Goal: Task Accomplishment & Management: Manage account settings

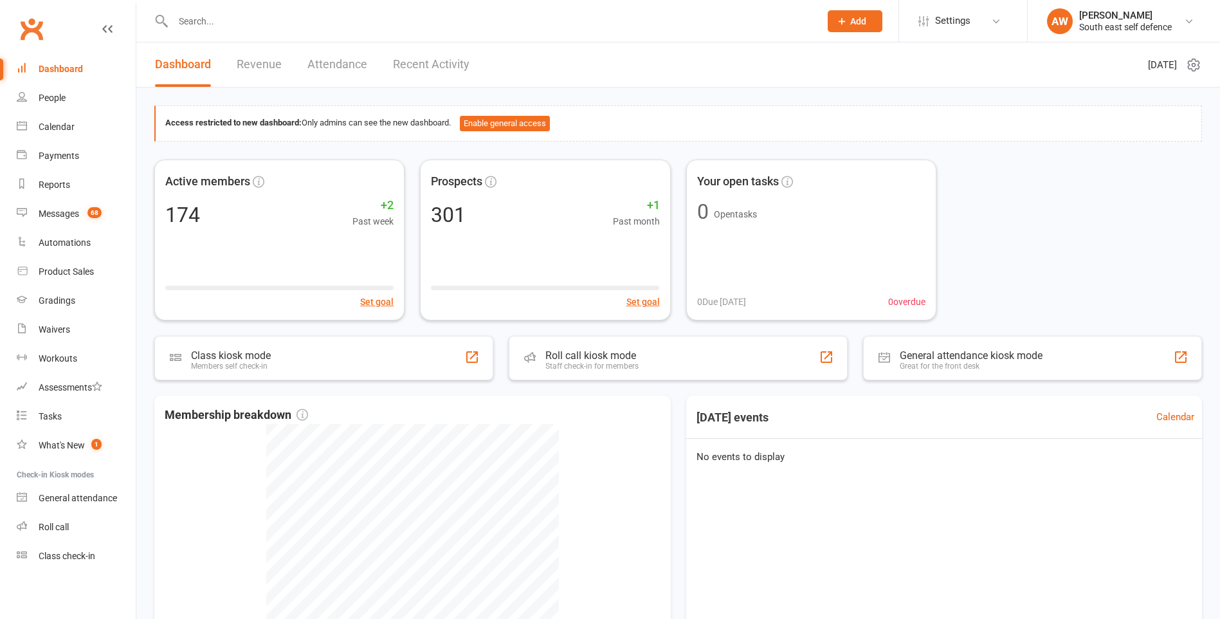
click at [209, 24] on input "text" at bounding box center [490, 21] width 642 height 18
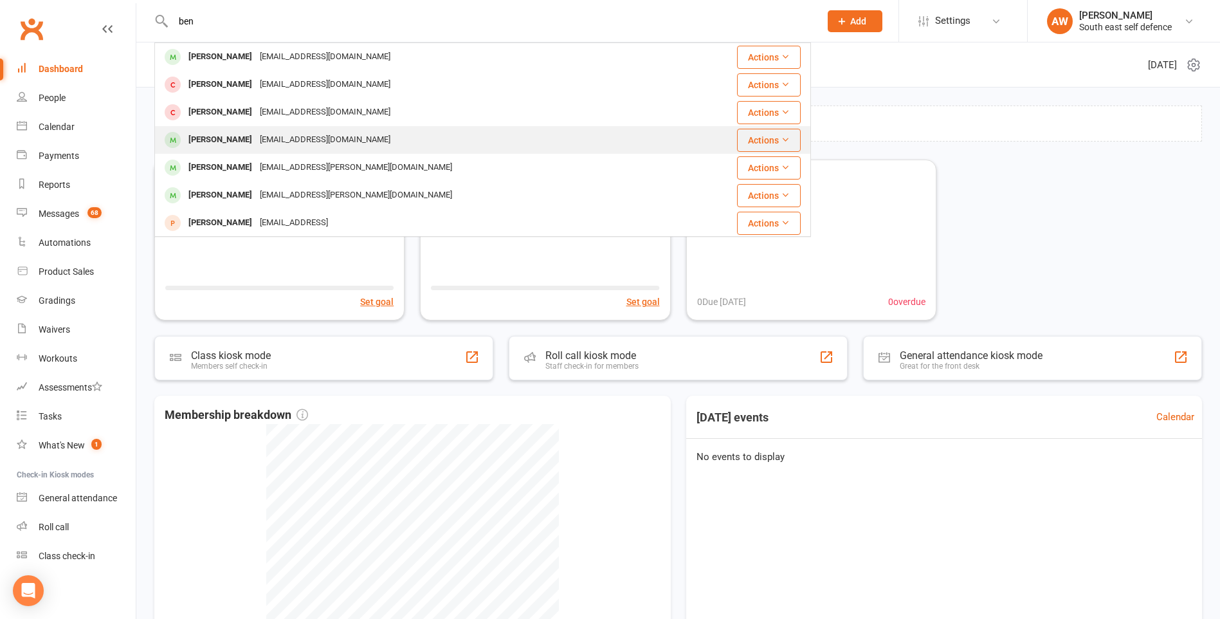
type input "ben"
click at [237, 133] on div "Ben Tempest" at bounding box center [220, 140] width 71 height 19
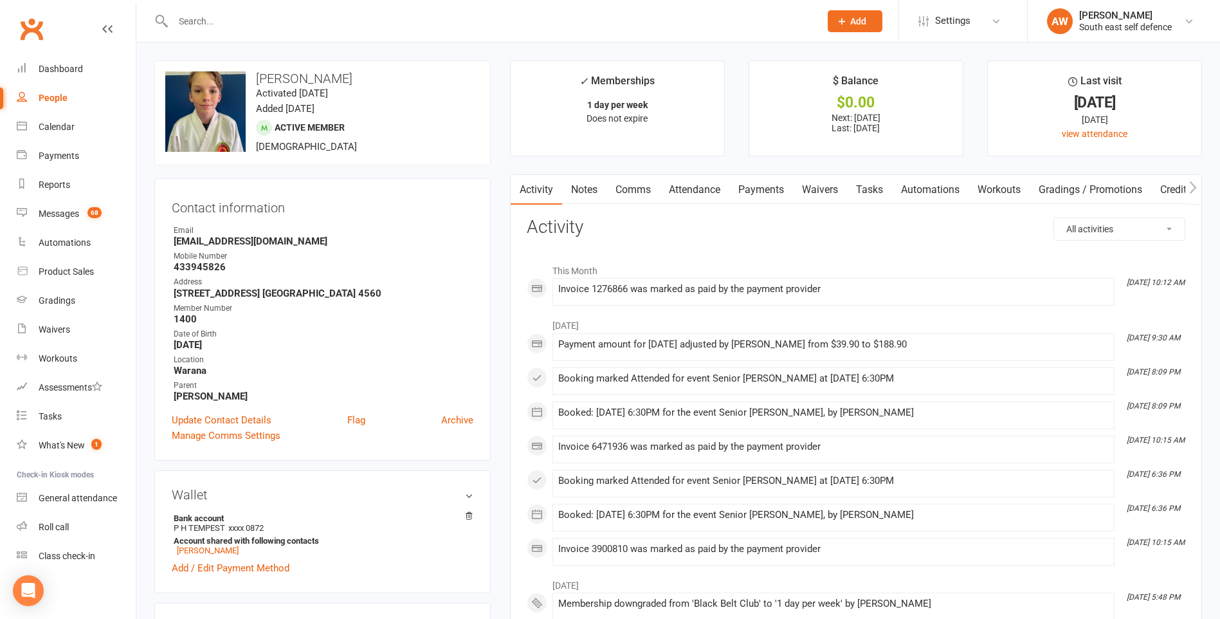
click at [780, 194] on link "Payments" at bounding box center [761, 190] width 64 height 30
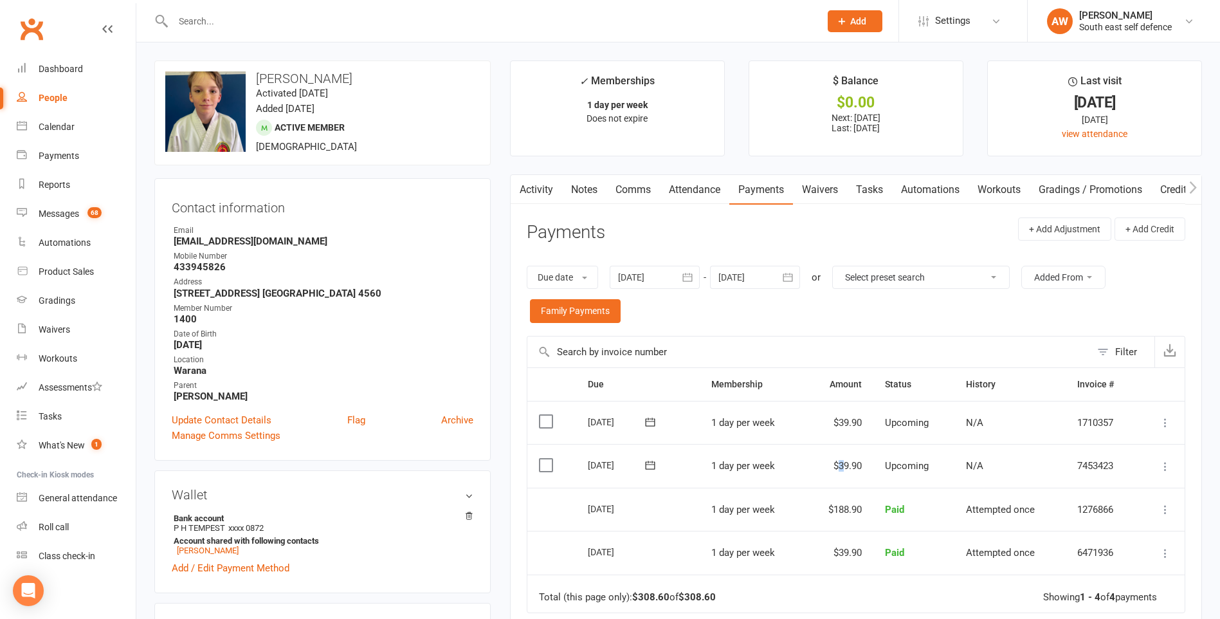
click at [838, 465] on td "$39.90" at bounding box center [839, 466] width 69 height 44
drag, startPoint x: 838, startPoint y: 465, endPoint x: 844, endPoint y: 480, distance: 16.5
click at [844, 480] on td "$39.90" at bounding box center [839, 466] width 69 height 44
click at [647, 279] on div at bounding box center [655, 277] width 90 height 23
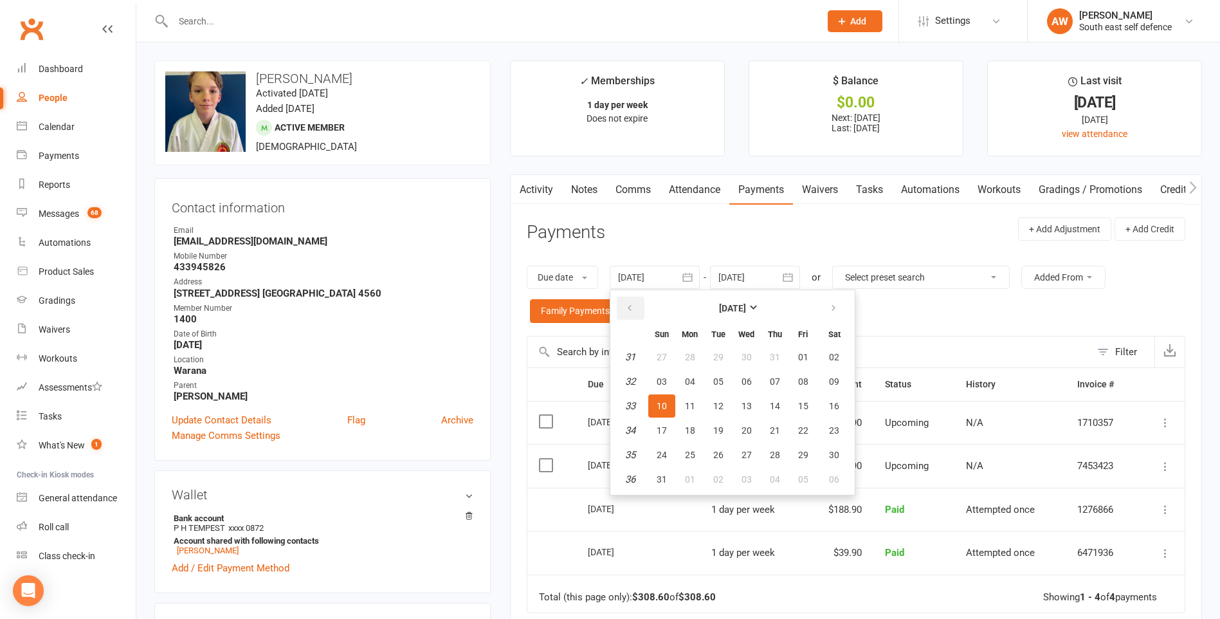
click at [634, 305] on icon "button" at bounding box center [629, 308] width 9 height 10
click at [726, 356] on button "01" at bounding box center [718, 356] width 27 height 23
type input "01 Jul 2025"
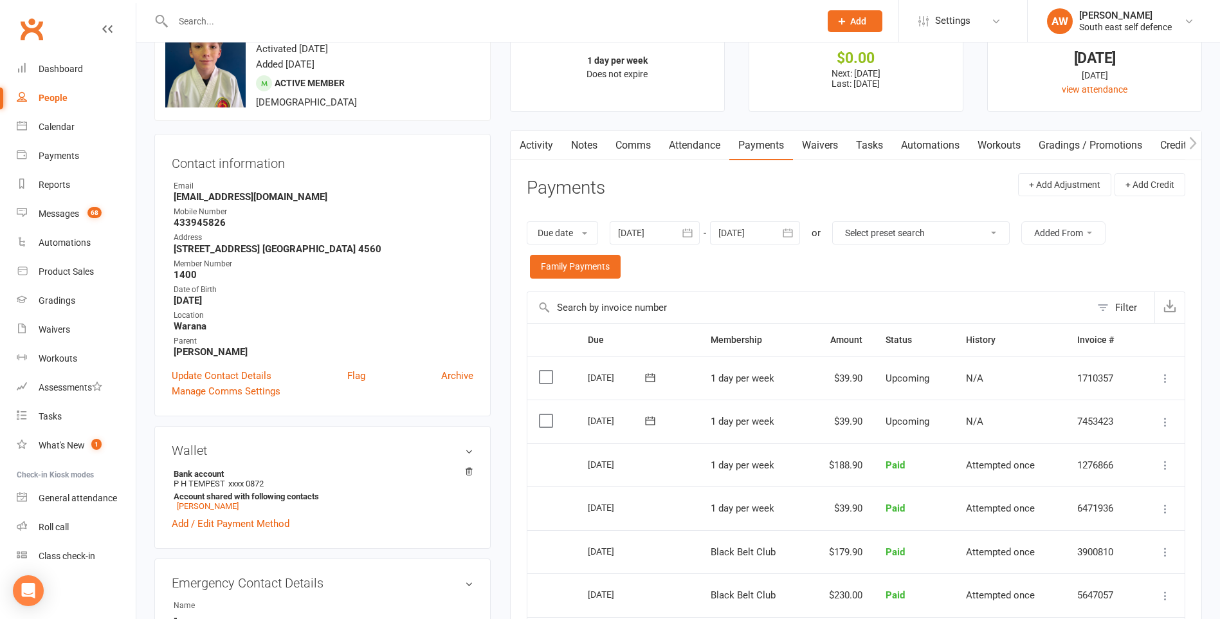
scroll to position [64, 0]
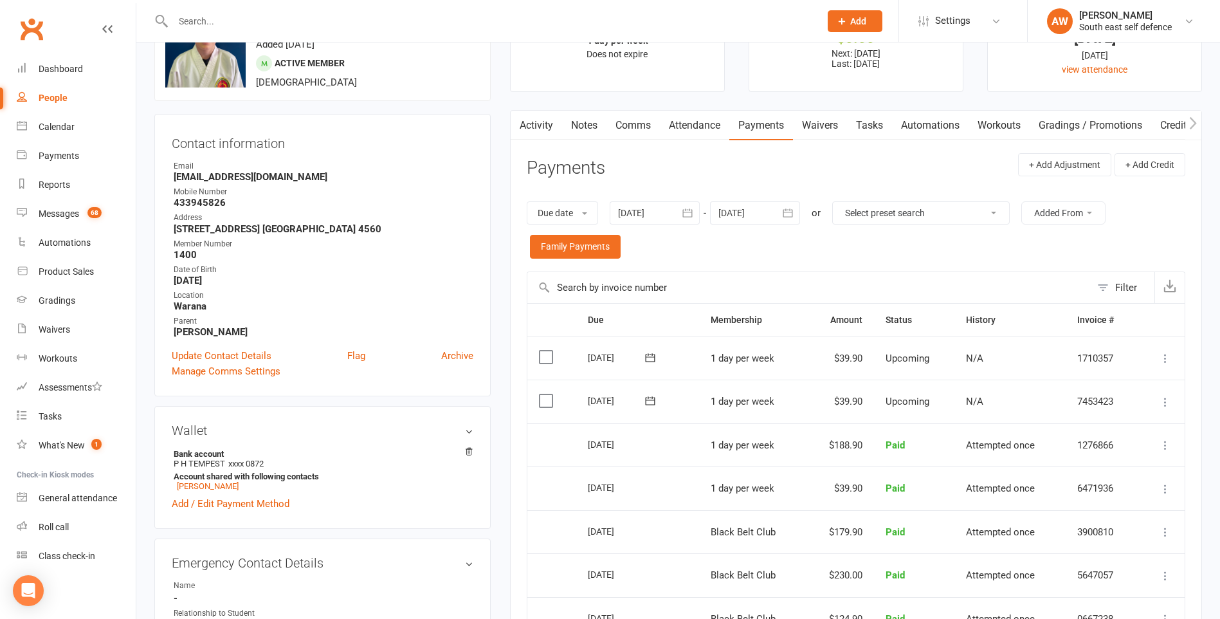
click at [1167, 359] on icon at bounding box center [1165, 358] width 13 height 13
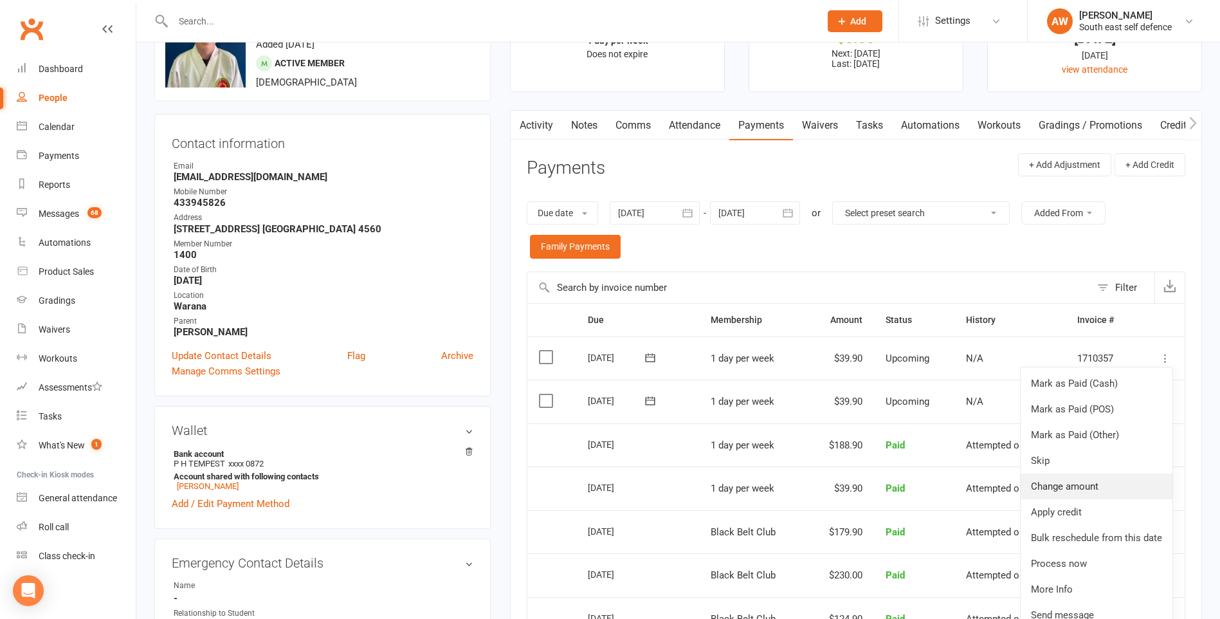
click at [1090, 486] on link "Change amount" at bounding box center [1097, 486] width 152 height 26
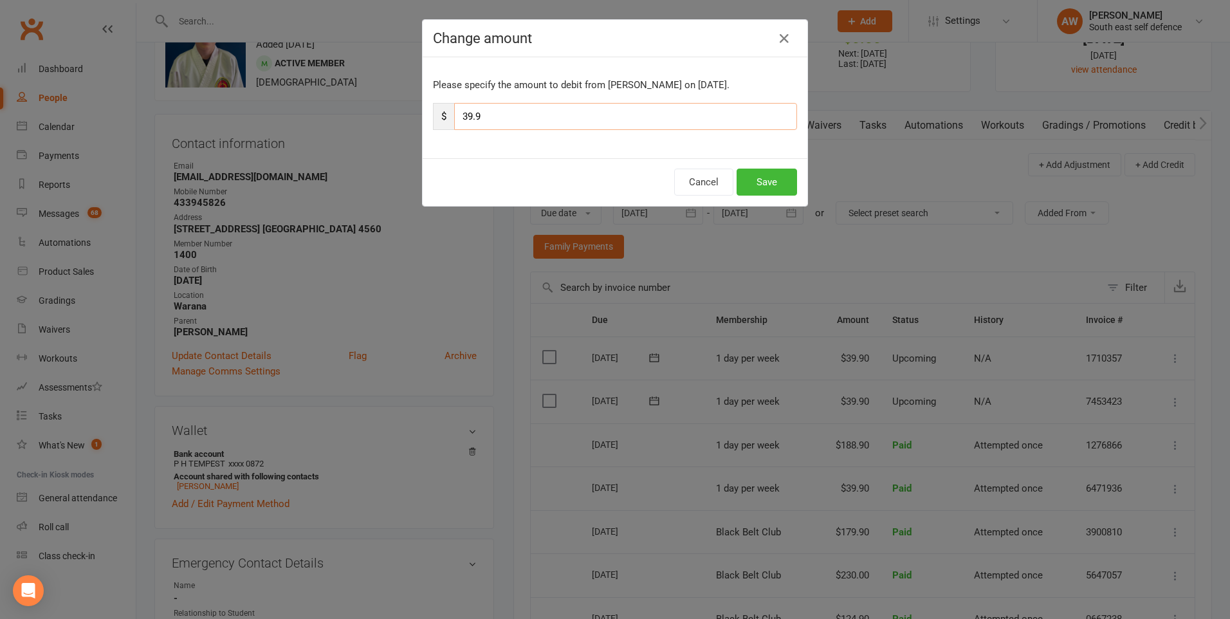
click at [463, 116] on input "39.9" at bounding box center [625, 116] width 343 height 27
type input "189.9"
click at [769, 184] on button "Save" at bounding box center [766, 182] width 60 height 27
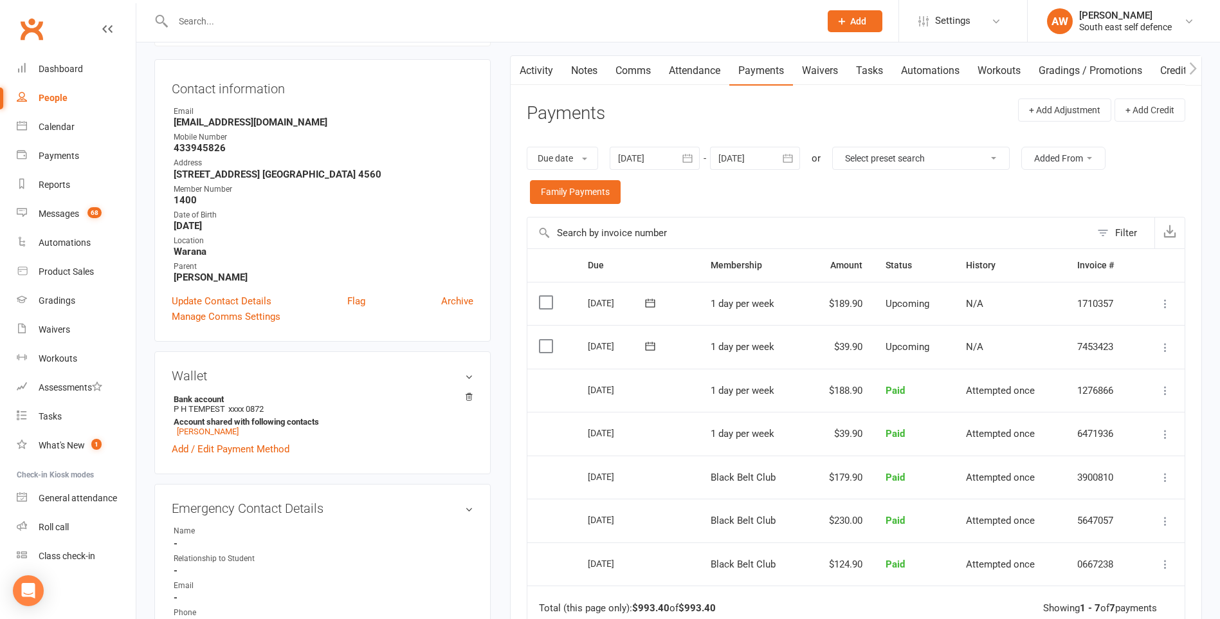
scroll to position [0, 0]
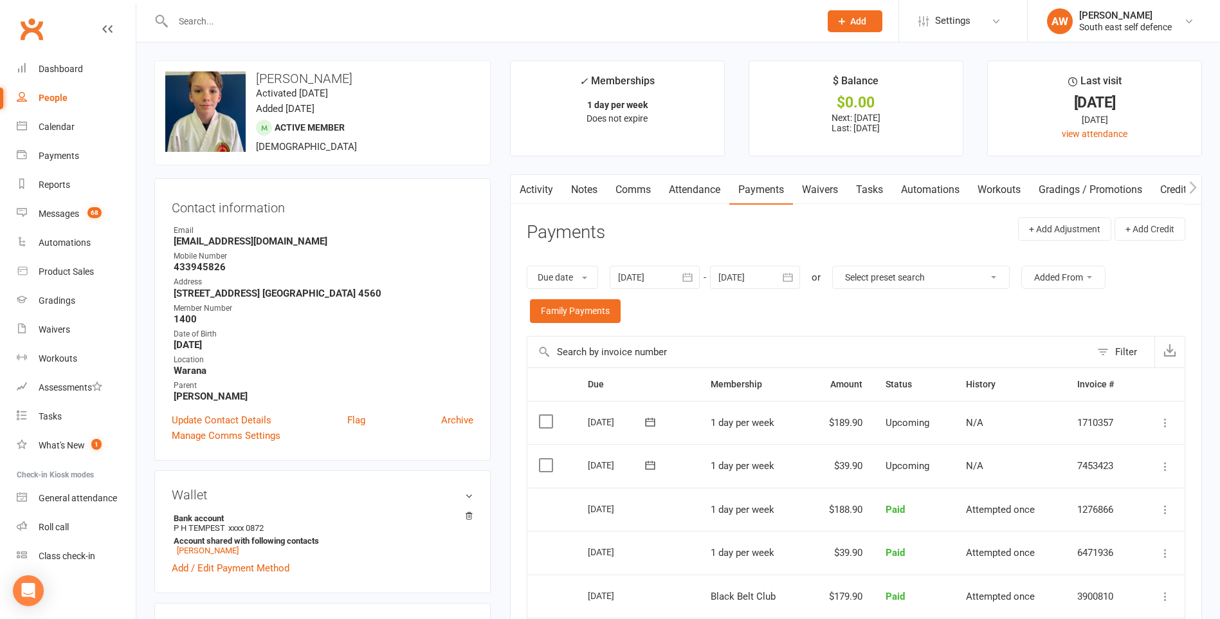
click at [1165, 425] on icon at bounding box center [1165, 422] width 13 height 13
click at [1092, 547] on link "Change amount" at bounding box center [1097, 551] width 152 height 26
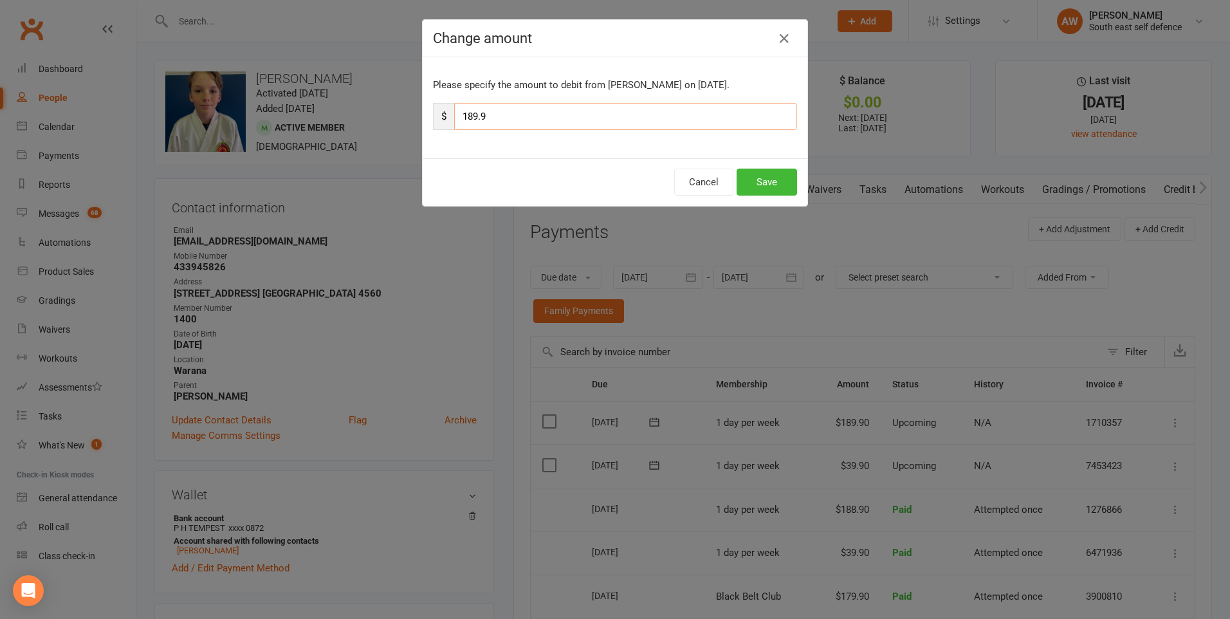
drag, startPoint x: 468, startPoint y: 118, endPoint x: 459, endPoint y: 118, distance: 9.0
click at [459, 118] on input "189.9" at bounding box center [625, 116] width 343 height 27
type input "39.9"
click at [771, 188] on button "Save" at bounding box center [766, 182] width 60 height 27
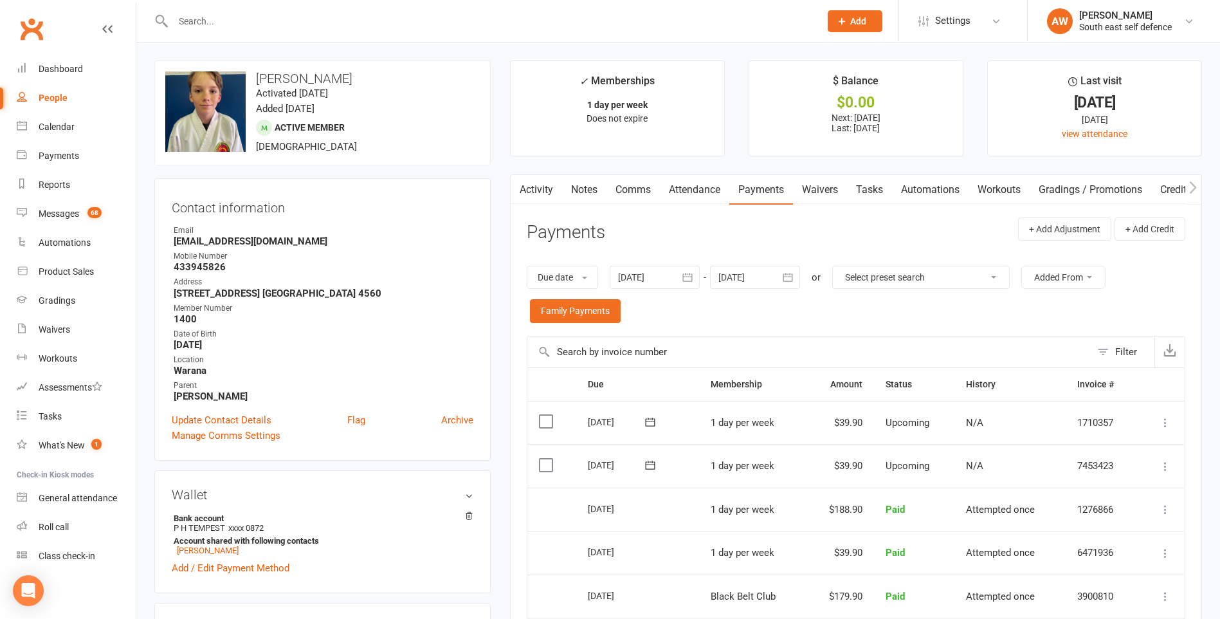
click at [1167, 466] on icon at bounding box center [1165, 466] width 13 height 13
click at [1074, 592] on link "Change amount" at bounding box center [1097, 594] width 152 height 26
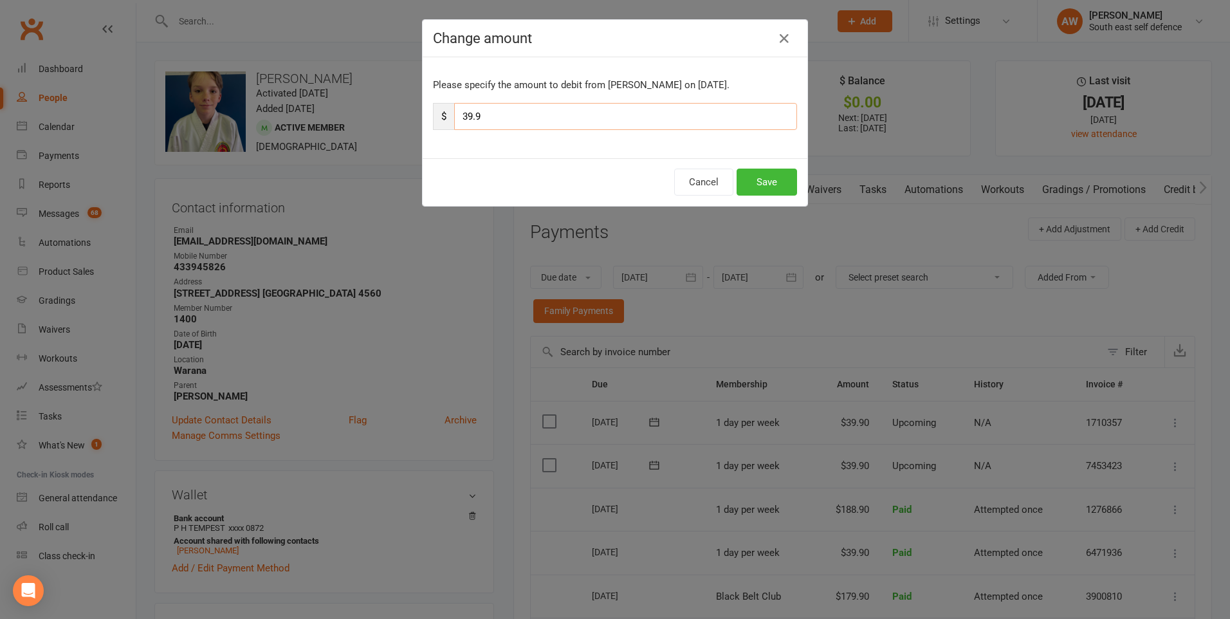
click at [464, 116] on input "39.9" at bounding box center [625, 116] width 343 height 27
type input "189.9"
click at [769, 187] on button "Save" at bounding box center [766, 182] width 60 height 27
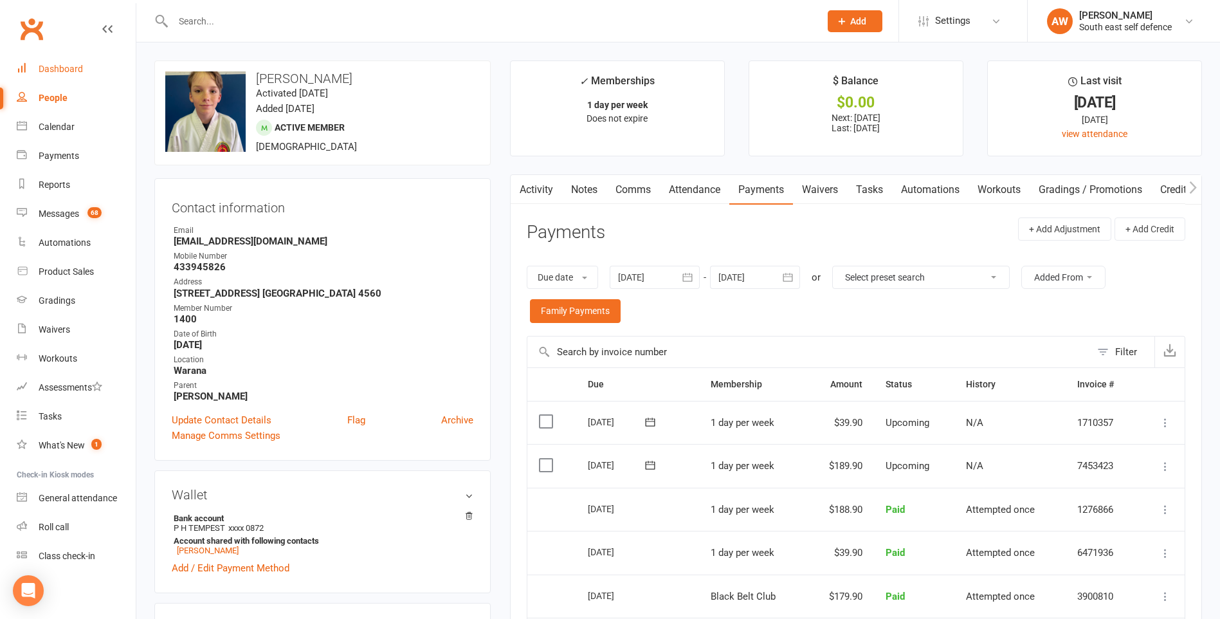
click at [62, 66] on div "Dashboard" at bounding box center [61, 69] width 44 height 10
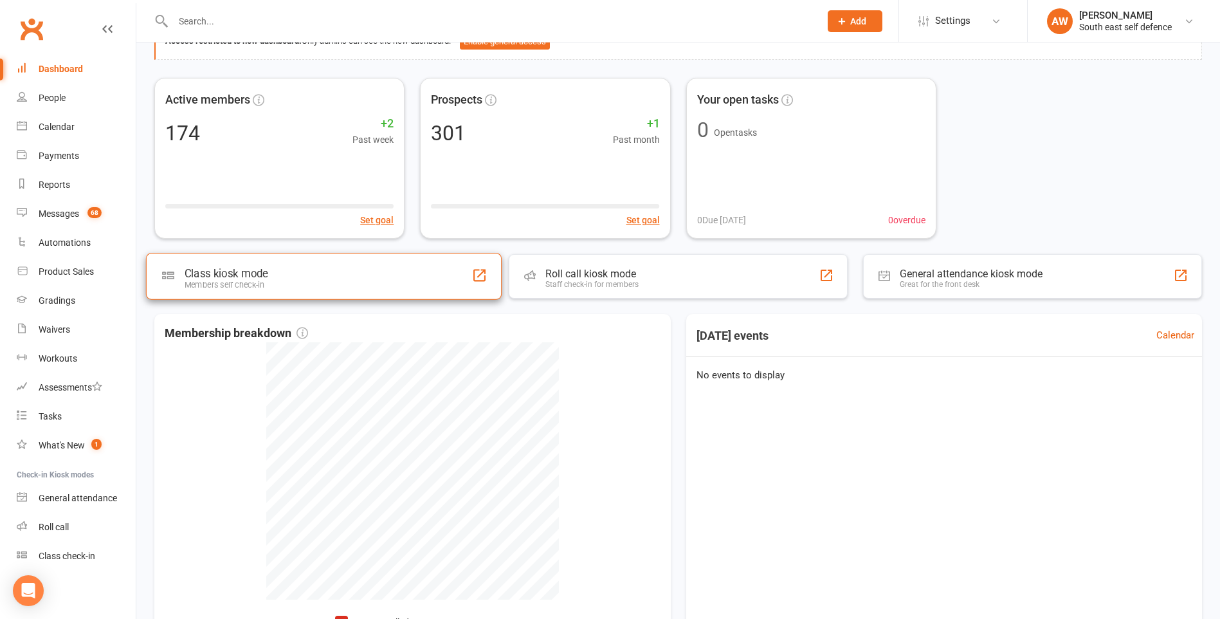
scroll to position [193, 0]
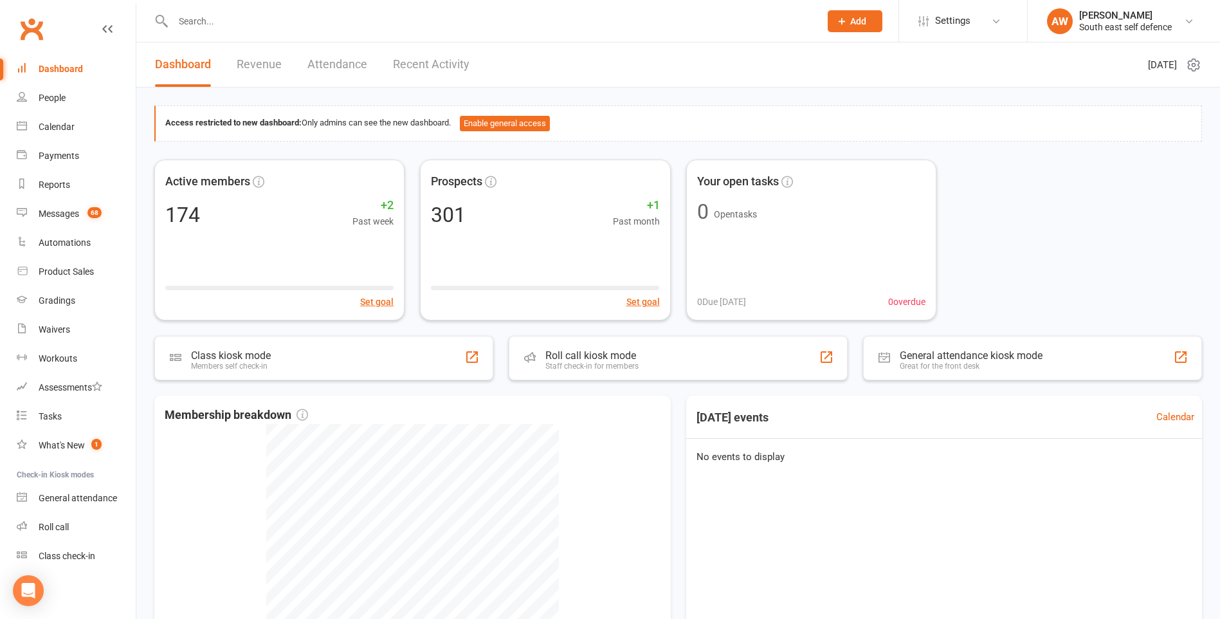
click at [269, 62] on link "Revenue" at bounding box center [259, 64] width 45 height 44
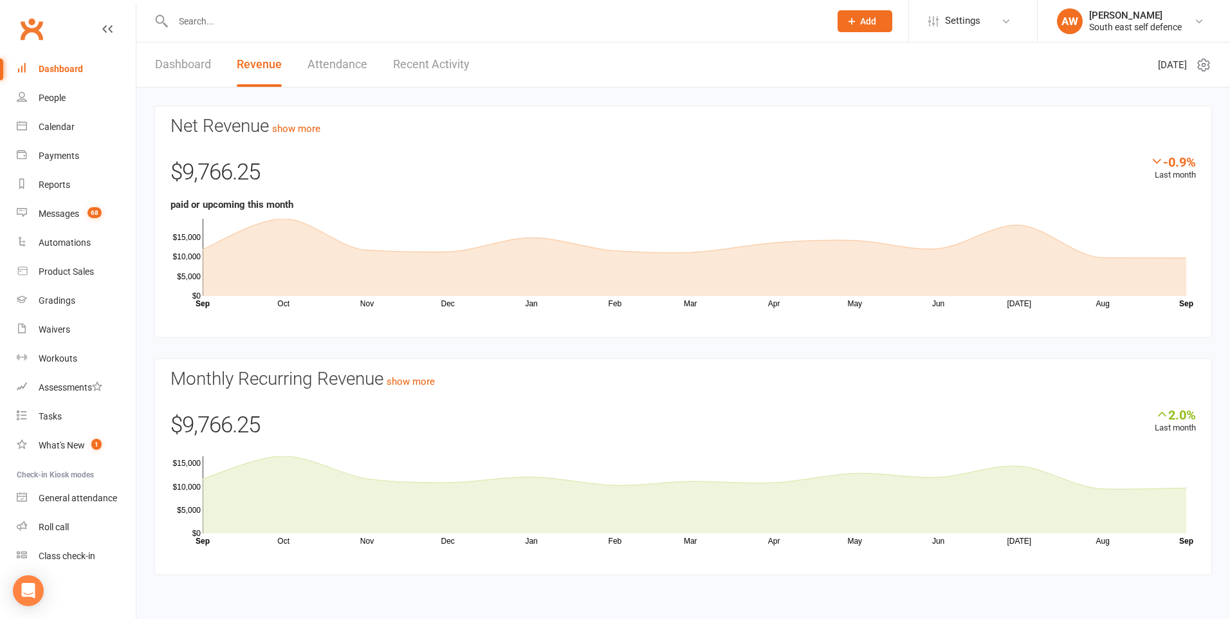
click at [330, 66] on link "Attendance" at bounding box center [337, 64] width 60 height 44
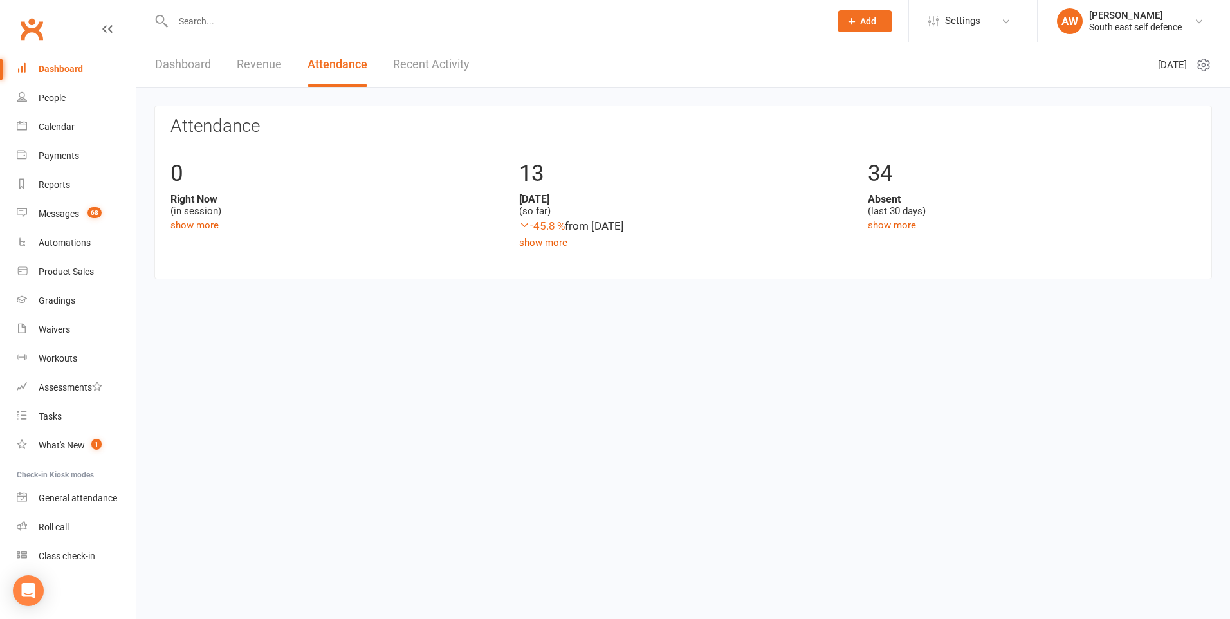
click at [169, 66] on link "Dashboard" at bounding box center [183, 64] width 56 height 44
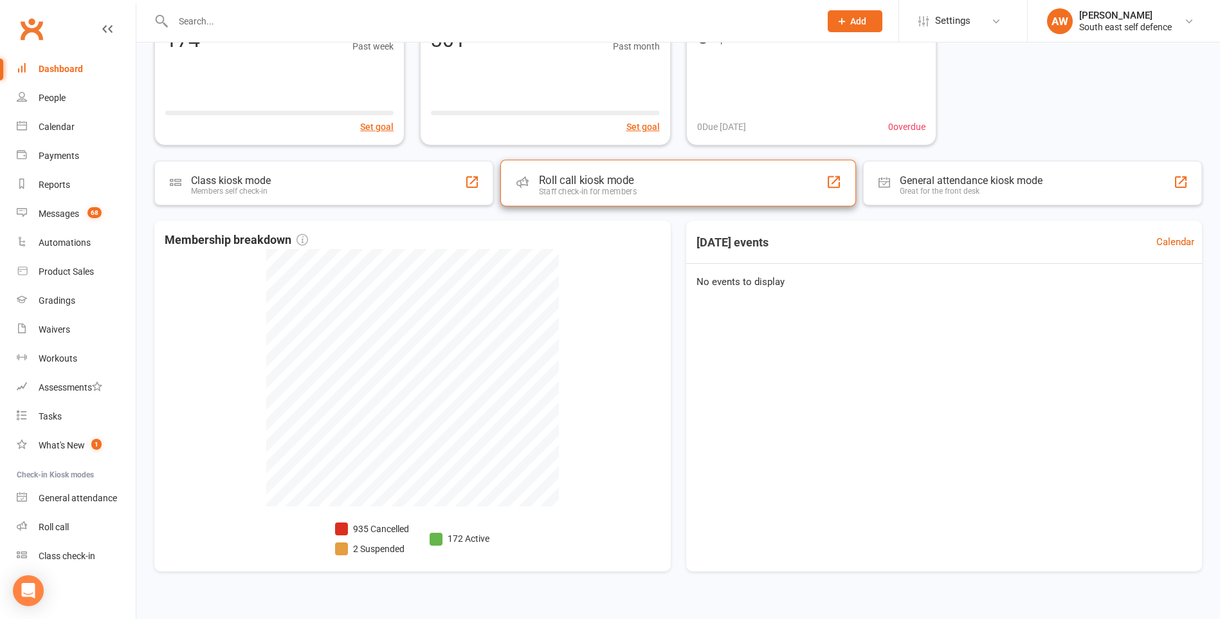
scroll to position [195, 0]
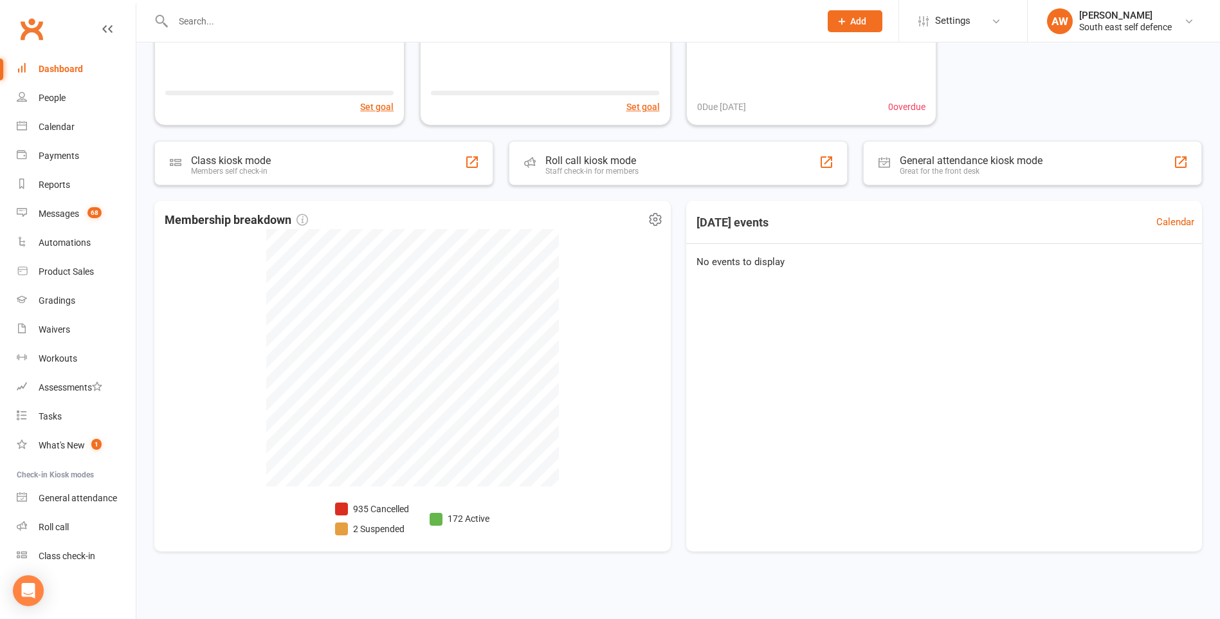
click at [390, 527] on li "2 Suspended" at bounding box center [372, 529] width 74 height 14
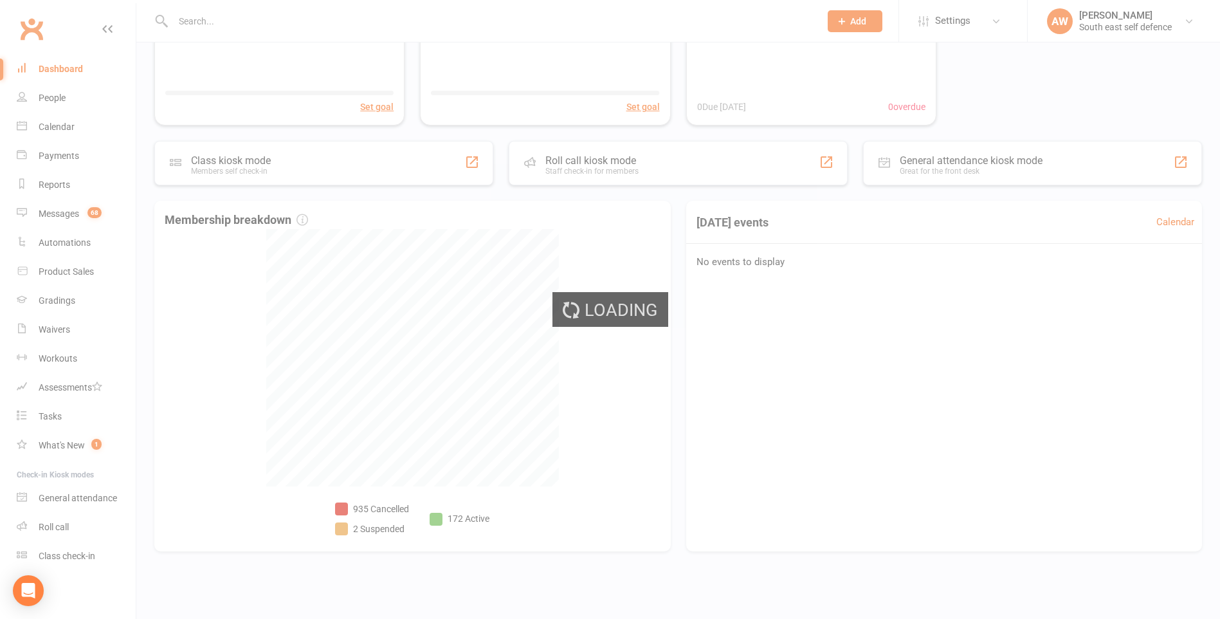
select select "100"
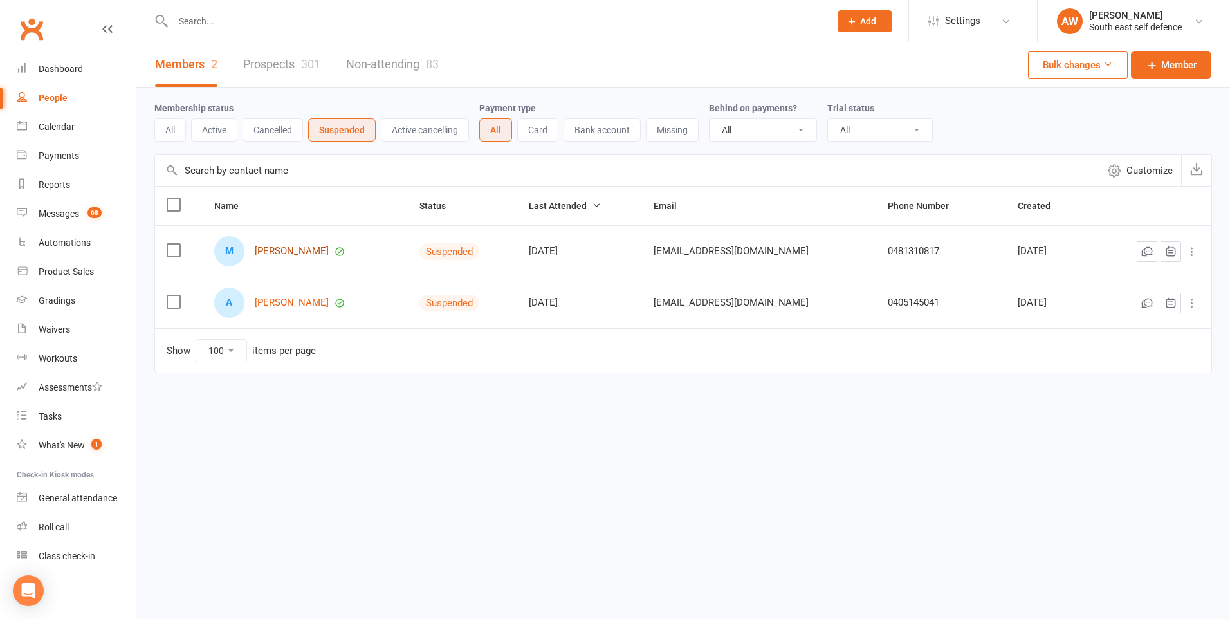
click at [291, 251] on link "[PERSON_NAME]" at bounding box center [292, 251] width 74 height 11
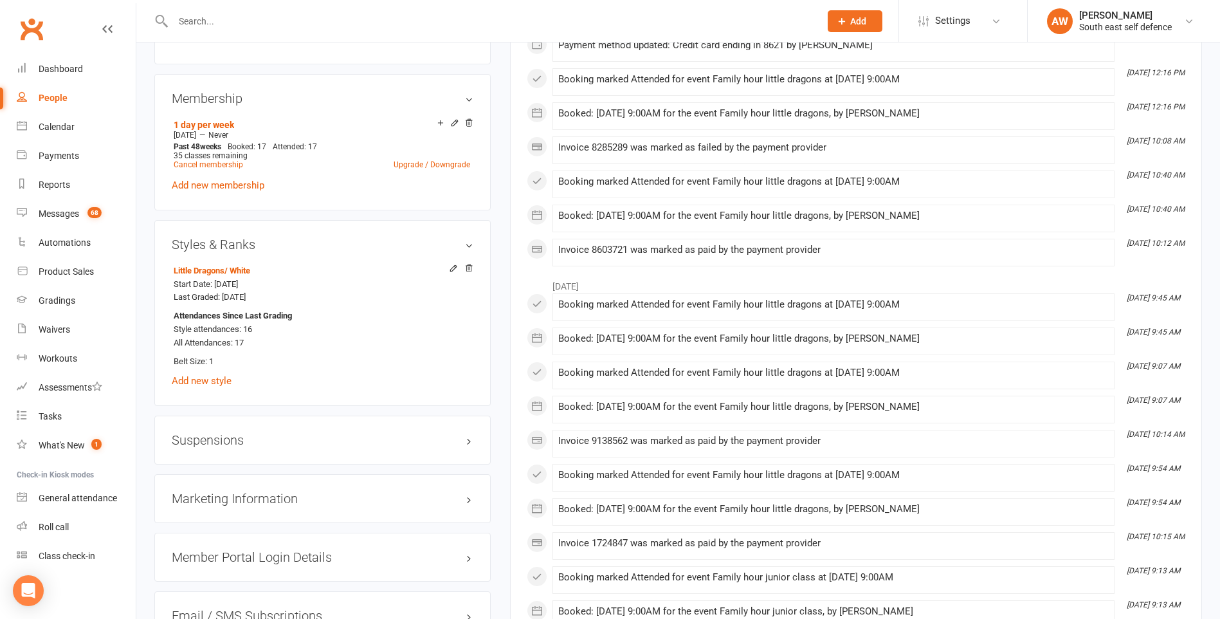
scroll to position [900, 0]
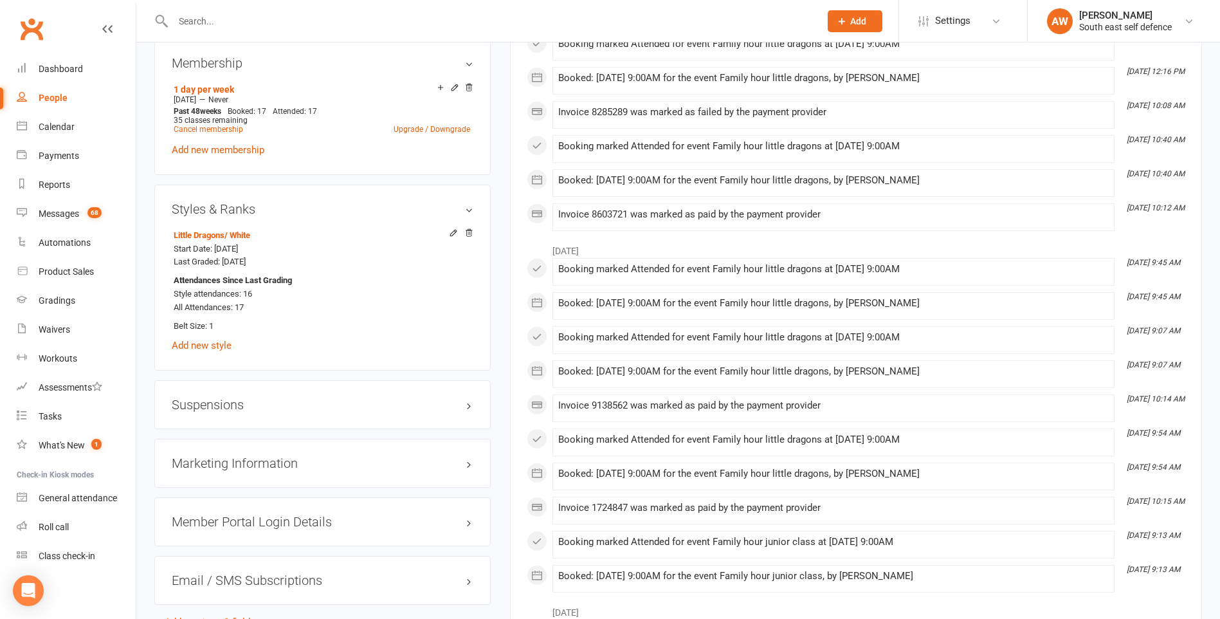
click at [224, 399] on h3 "Suspensions" at bounding box center [323, 404] width 302 height 14
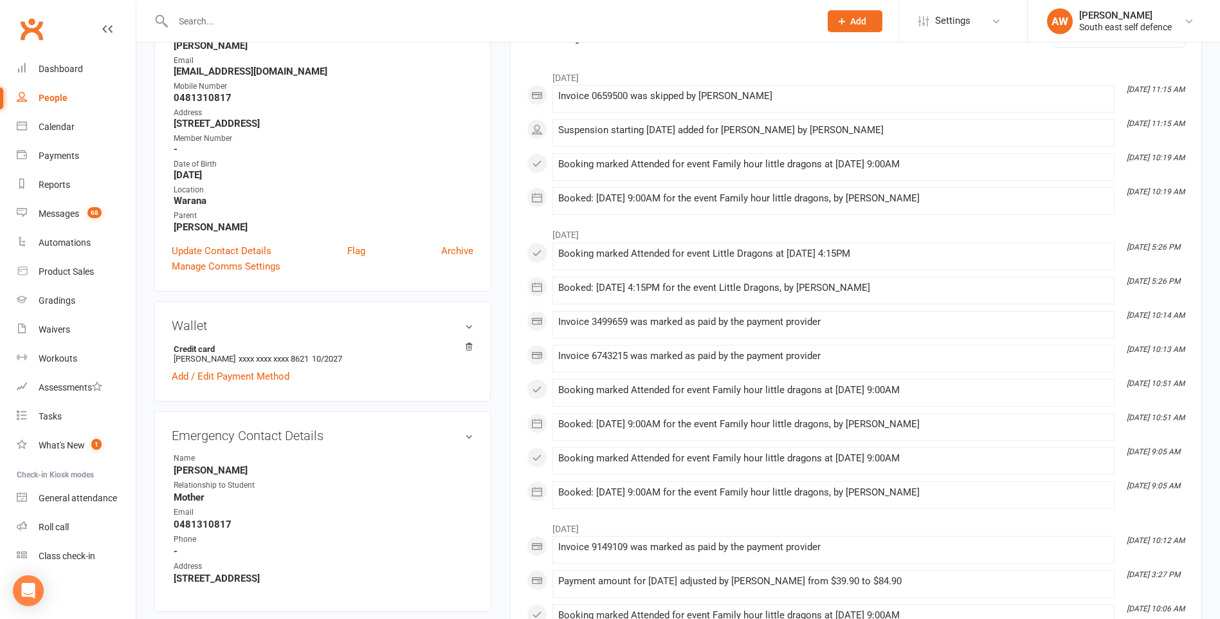
scroll to position [0, 0]
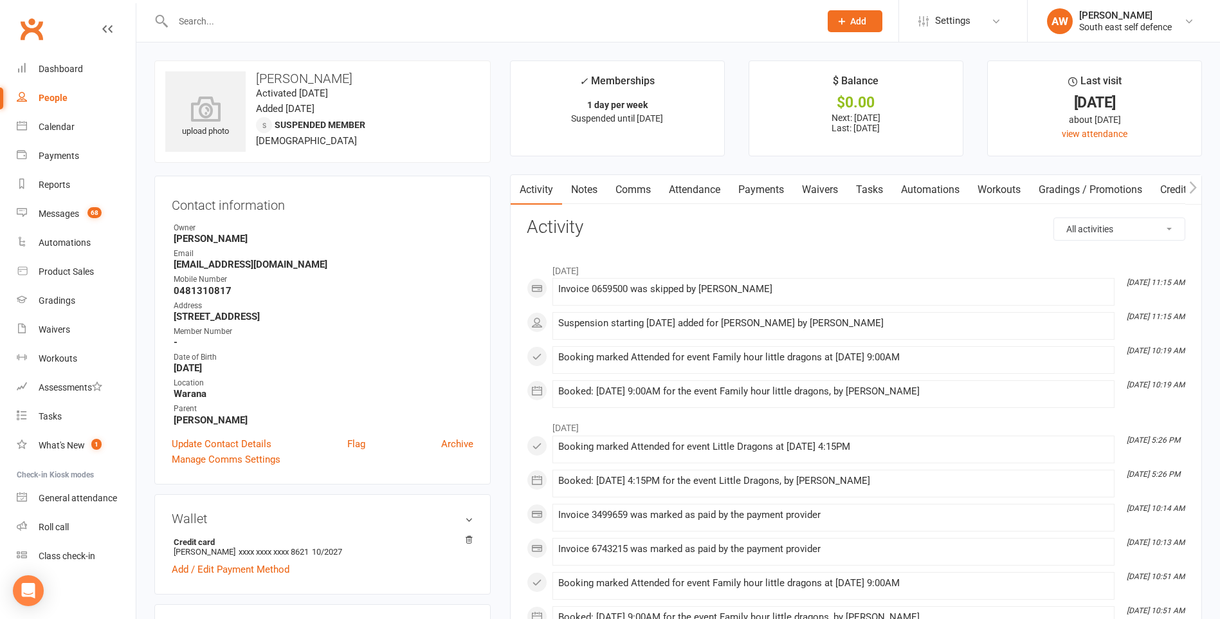
click at [758, 190] on link "Payments" at bounding box center [761, 190] width 64 height 30
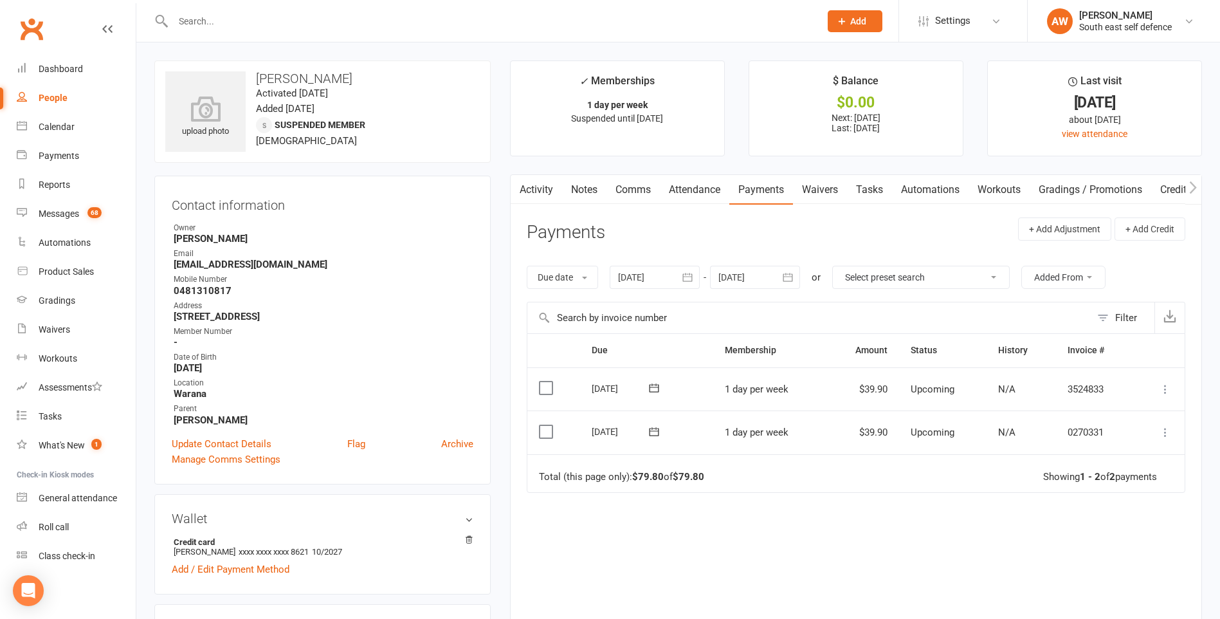
select select "100"
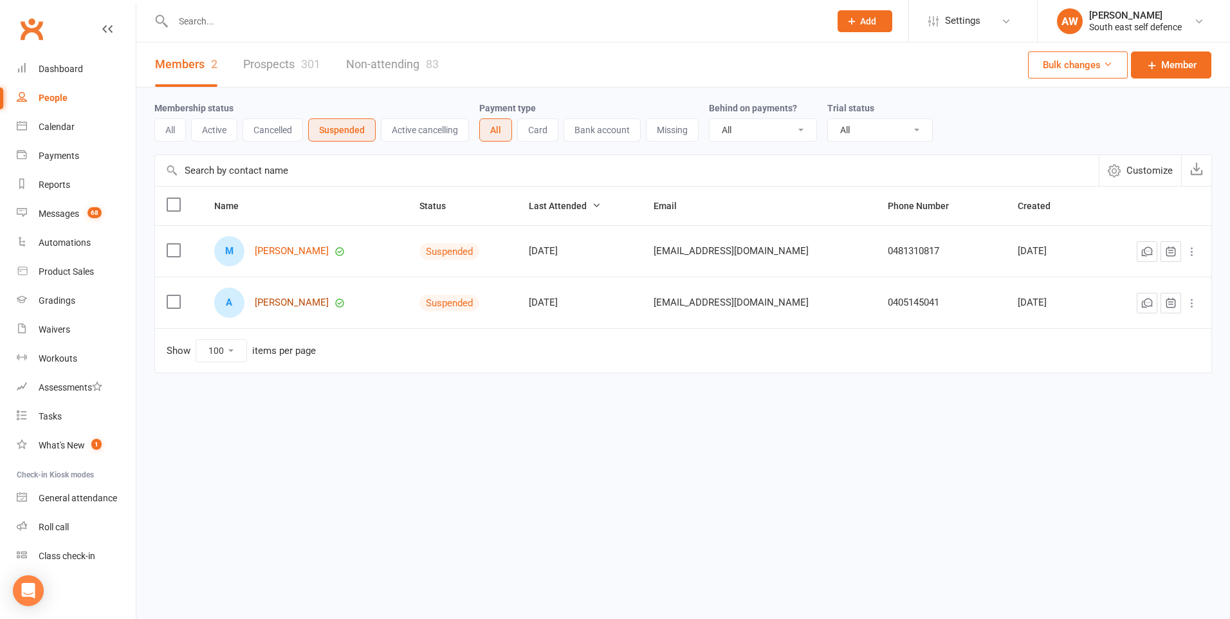
click at [289, 303] on link "[PERSON_NAME]" at bounding box center [292, 302] width 74 height 11
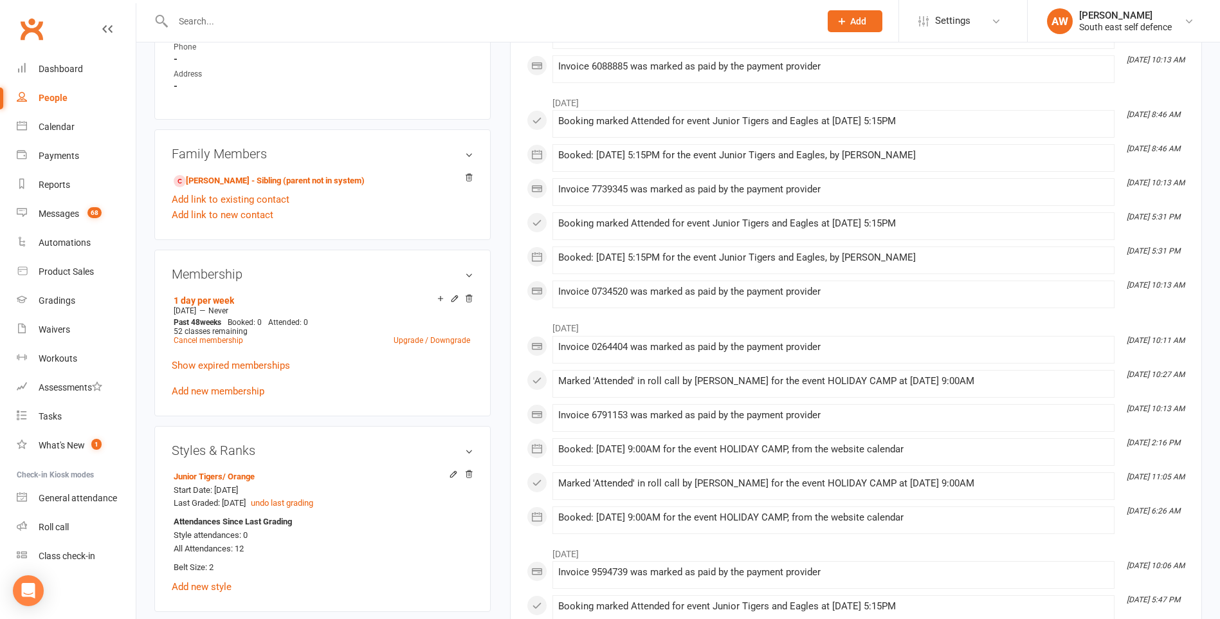
scroll to position [965, 0]
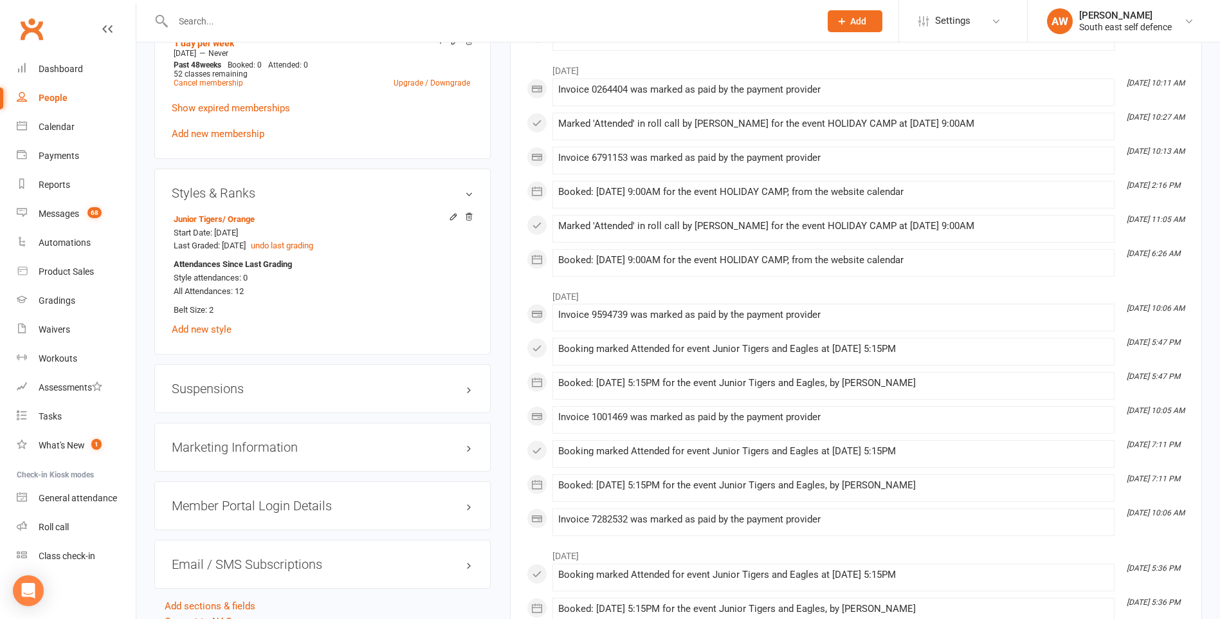
click at [223, 387] on h3 "Suspensions" at bounding box center [323, 388] width 302 height 14
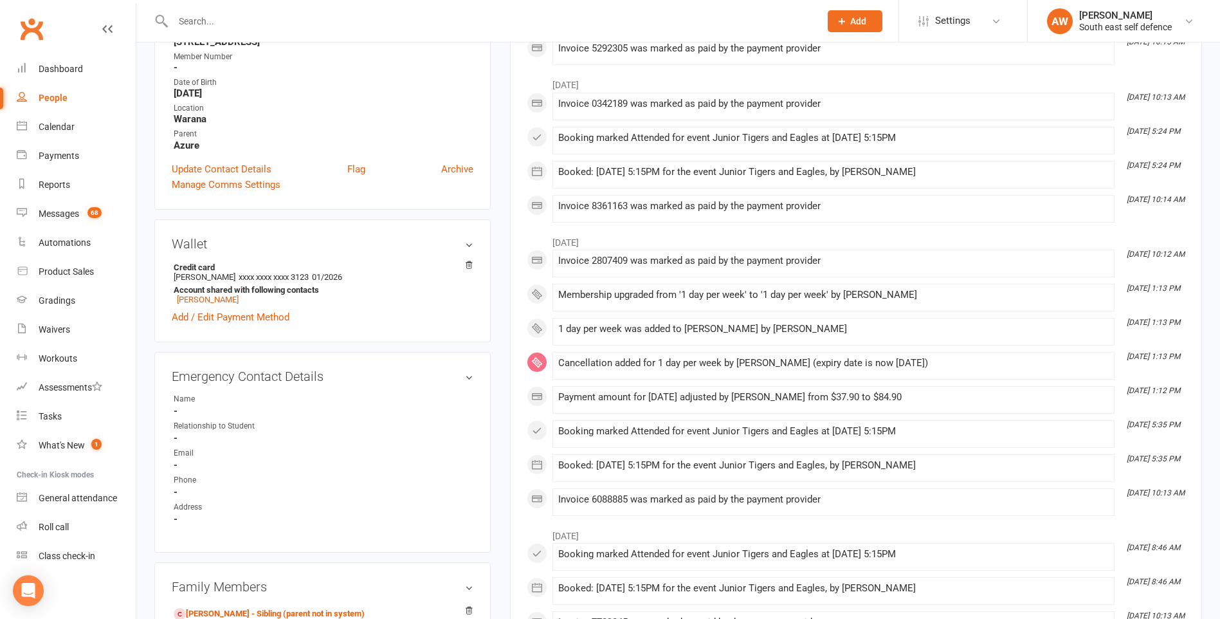
scroll to position [64, 0]
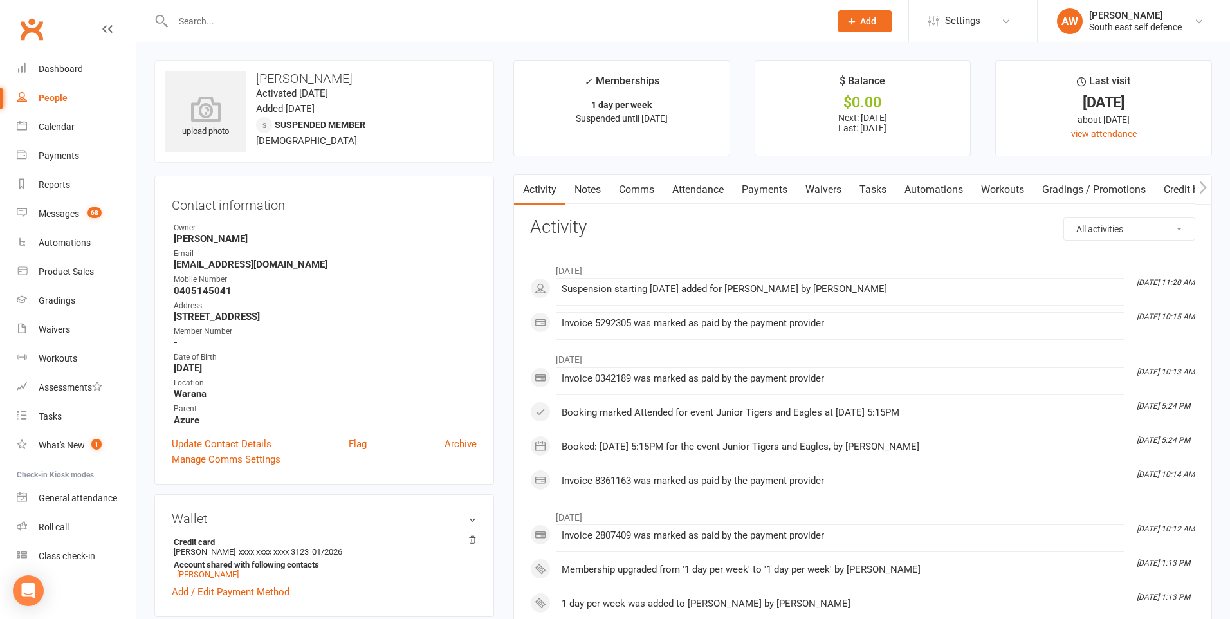
select select "100"
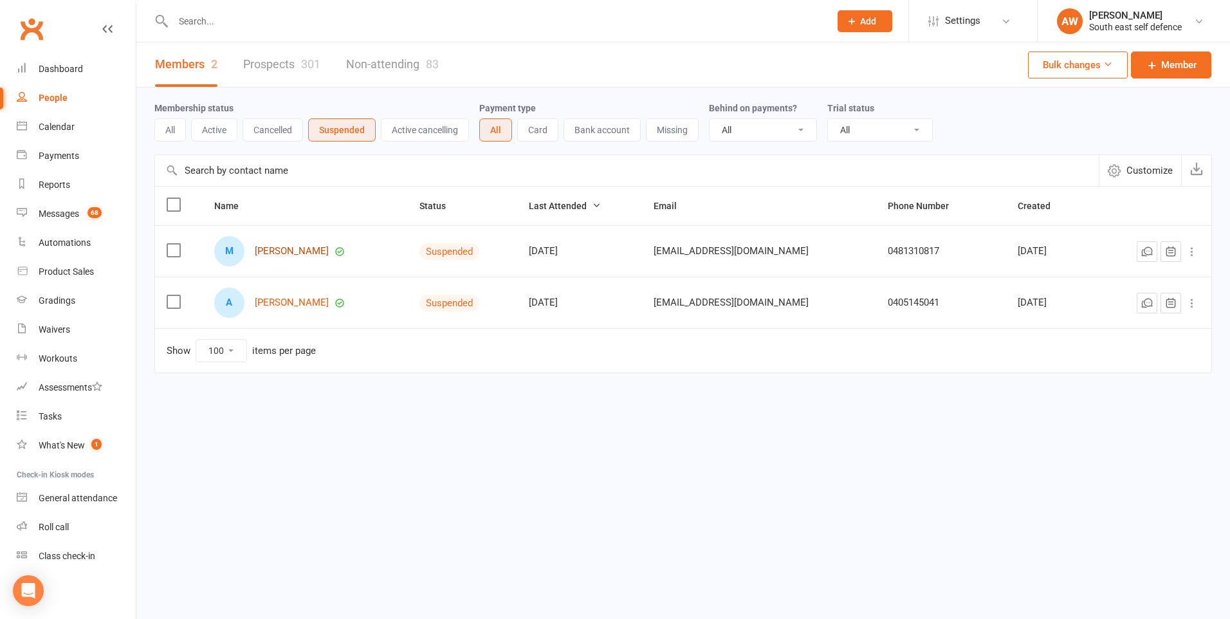
click at [270, 250] on link "[PERSON_NAME]" at bounding box center [292, 251] width 74 height 11
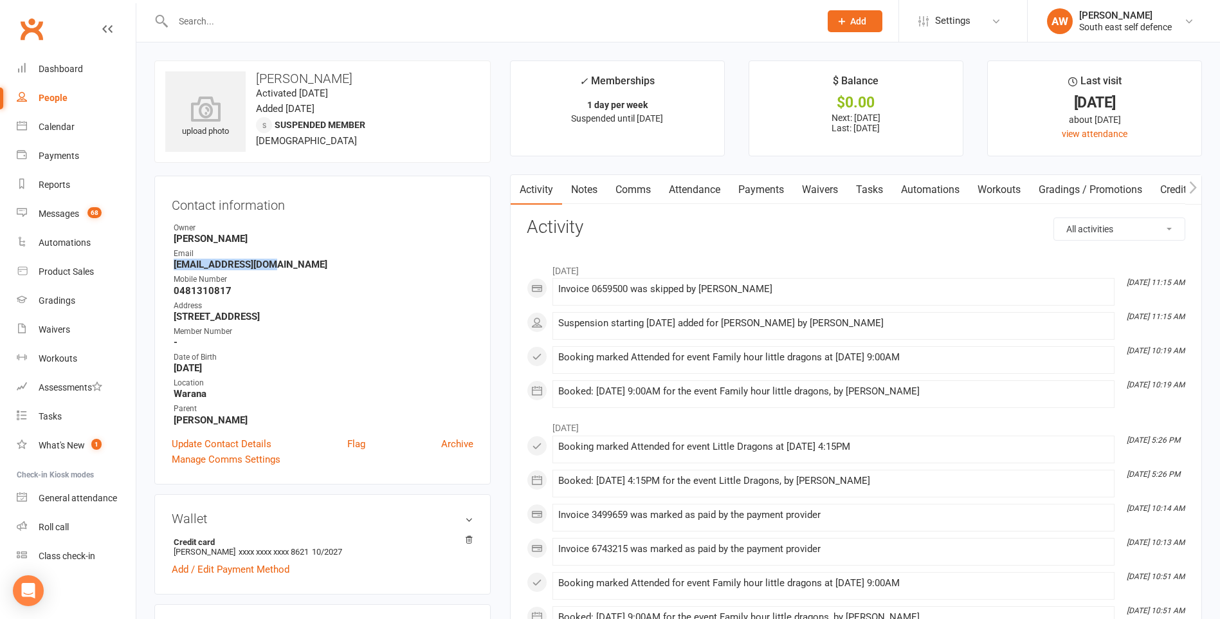
drag, startPoint x: 279, startPoint y: 266, endPoint x: 174, endPoint y: 265, distance: 104.2
click at [174, 265] on strong "[EMAIL_ADDRESS][DOMAIN_NAME]" at bounding box center [324, 265] width 300 height 12
drag, startPoint x: 174, startPoint y: 265, endPoint x: 208, endPoint y: 260, distance: 34.4
copy strong "[EMAIL_ADDRESS][DOMAIN_NAME]"
